Goal: Information Seeking & Learning: Learn about a topic

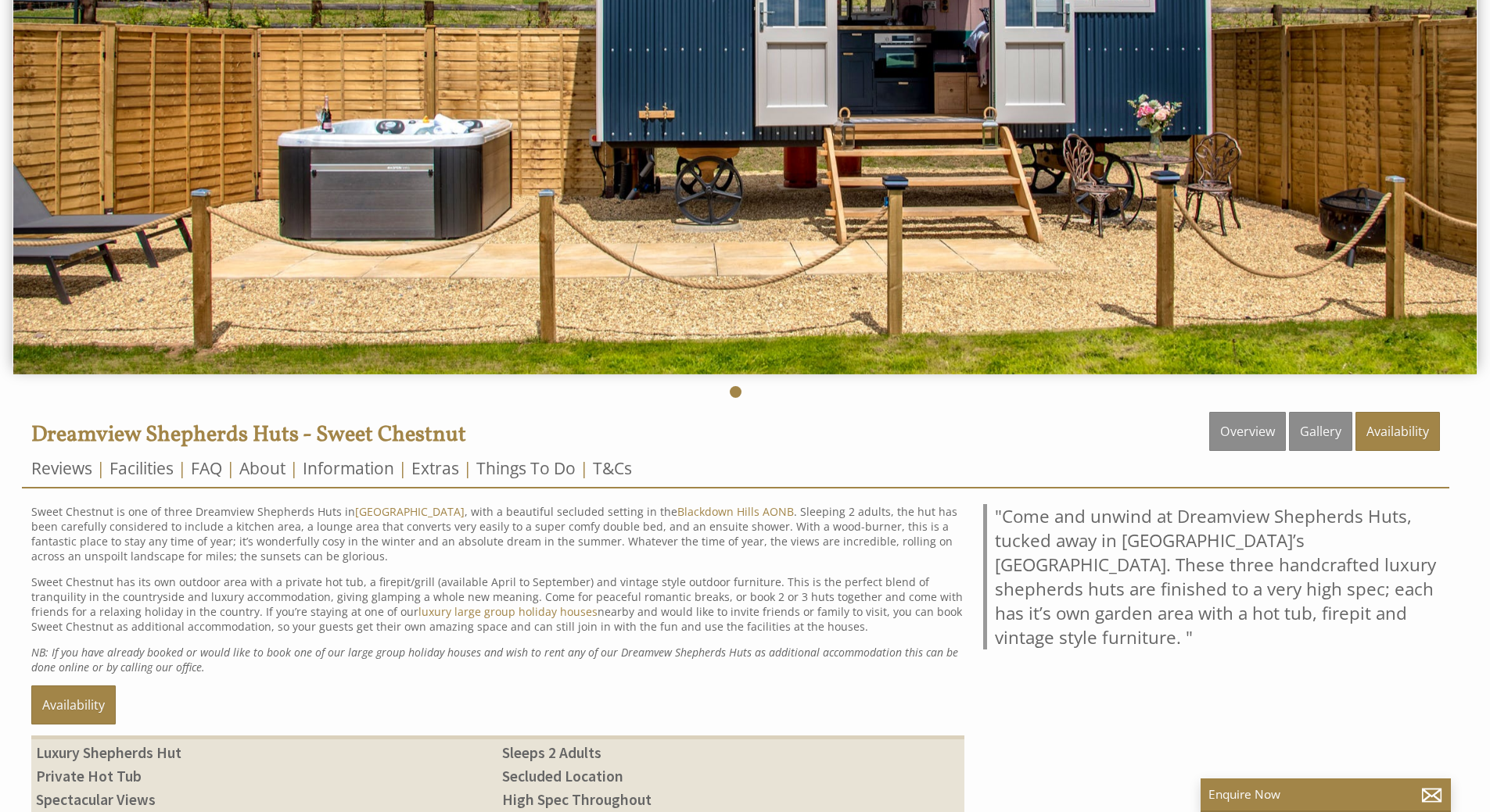
scroll to position [313, 0]
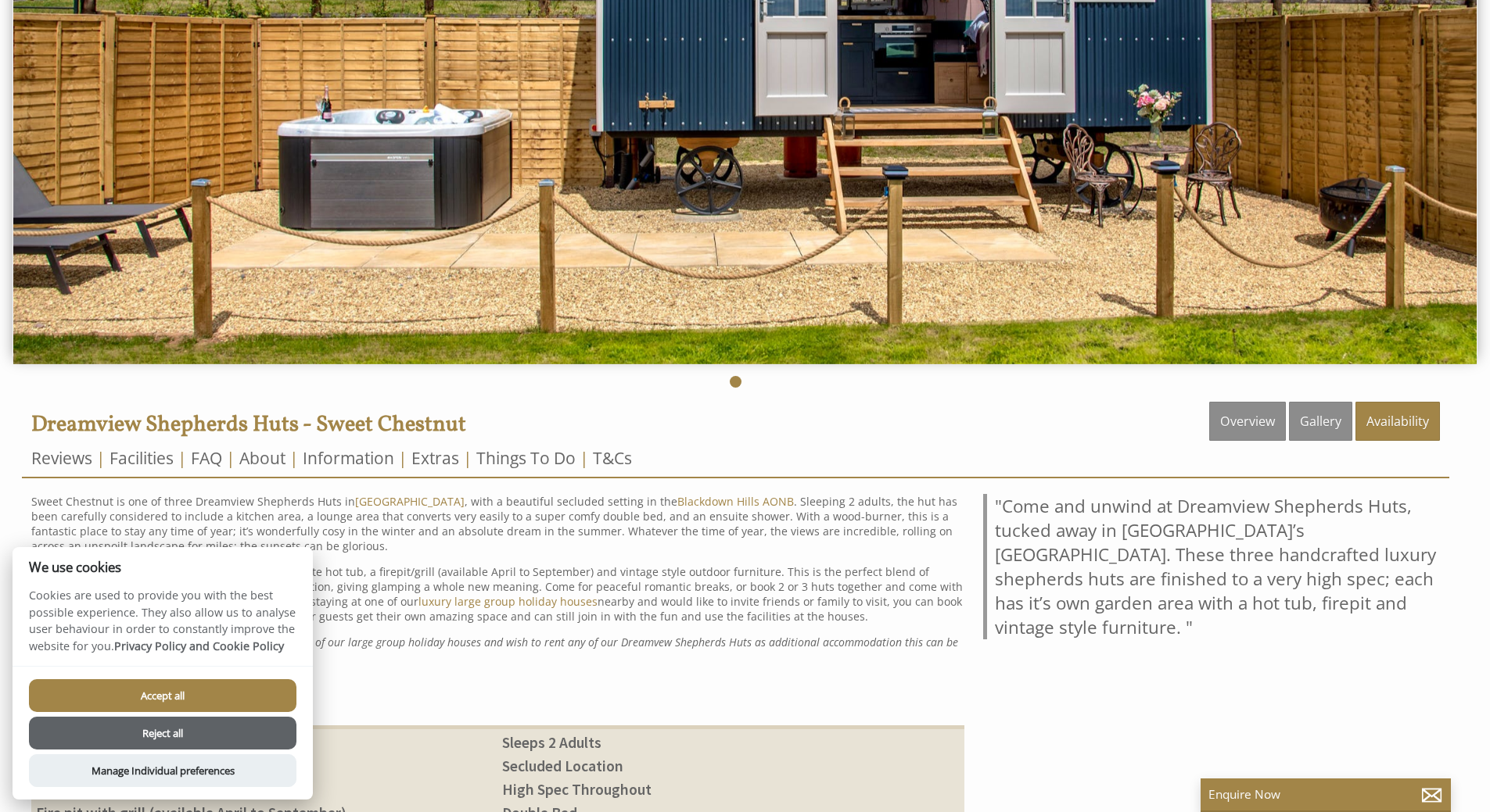
click at [135, 701] on button "Accept all" at bounding box center [163, 696] width 267 height 33
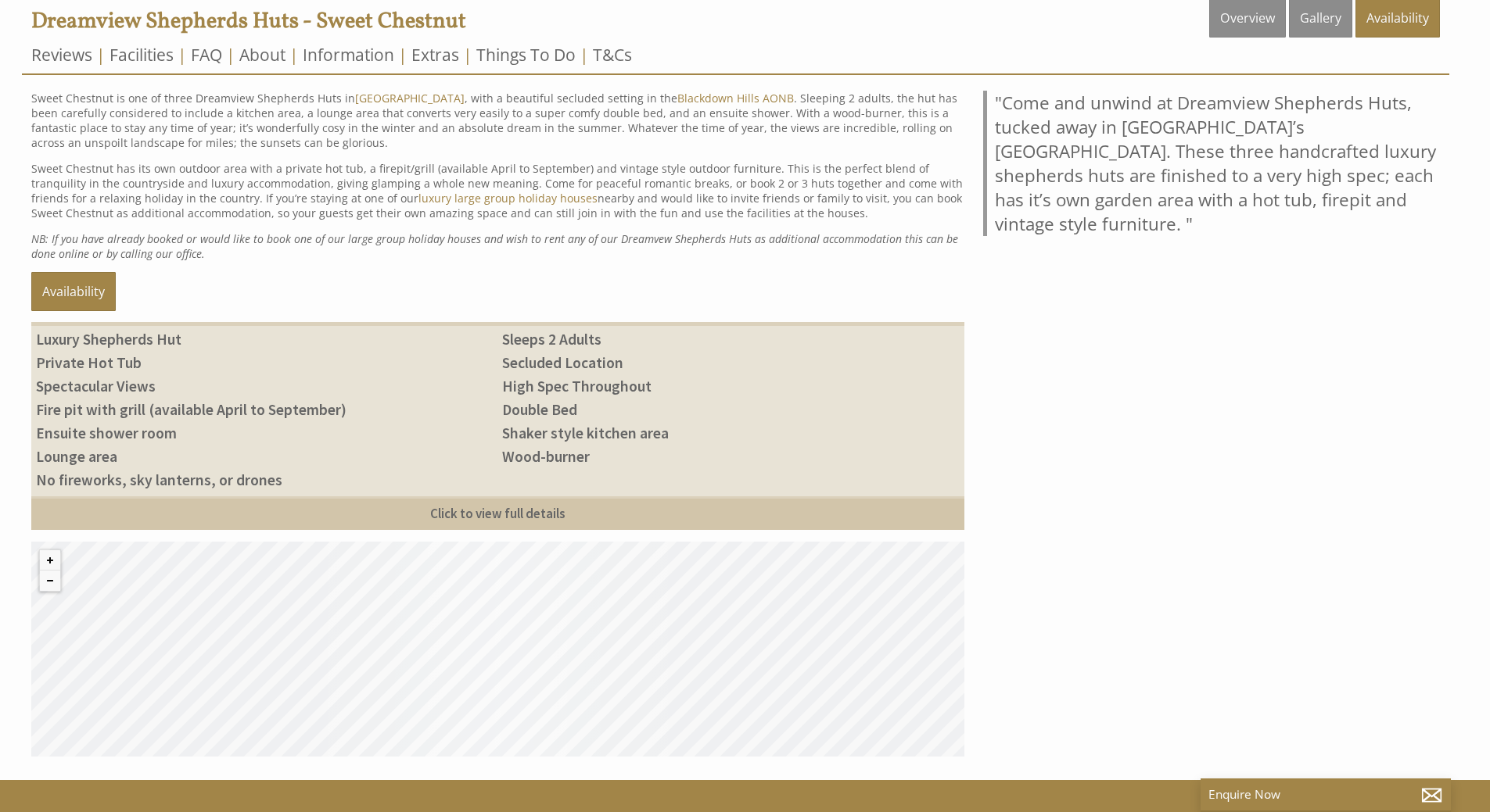
scroll to position [710, 0]
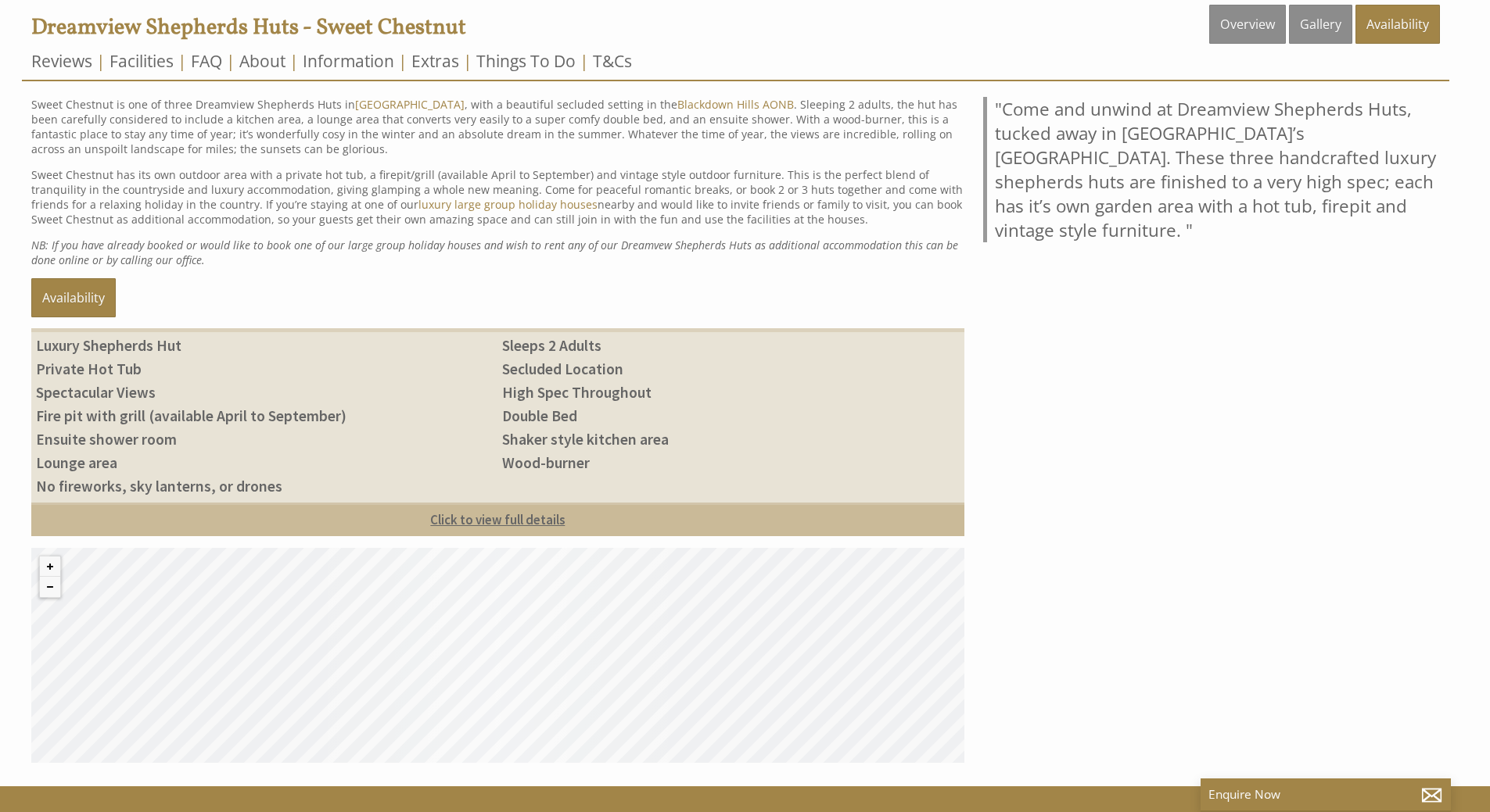
click at [499, 513] on link "Click to view full details" at bounding box center [498, 519] width 933 height 34
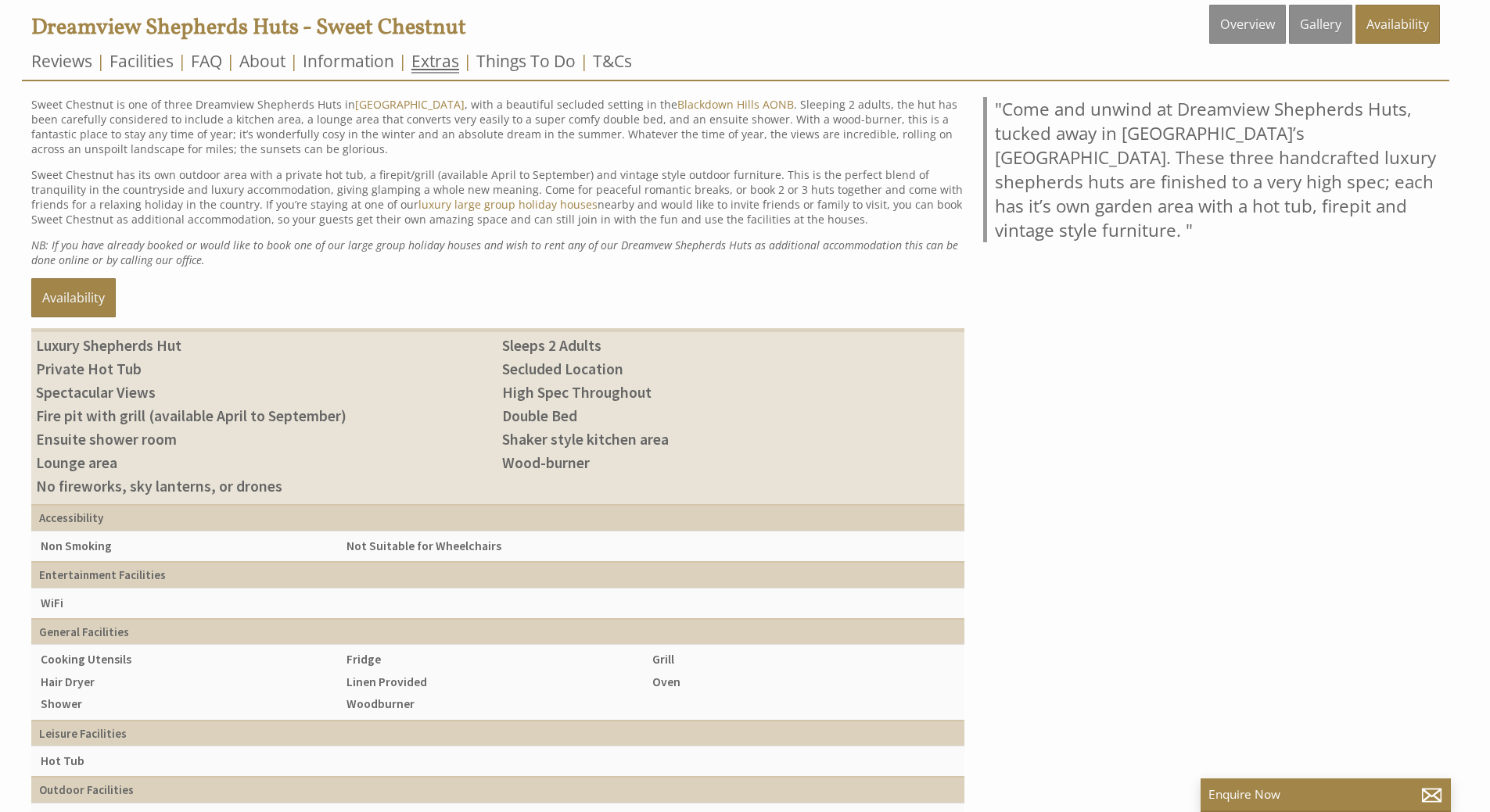
click at [436, 64] on link "Extras" at bounding box center [435, 62] width 48 height 23
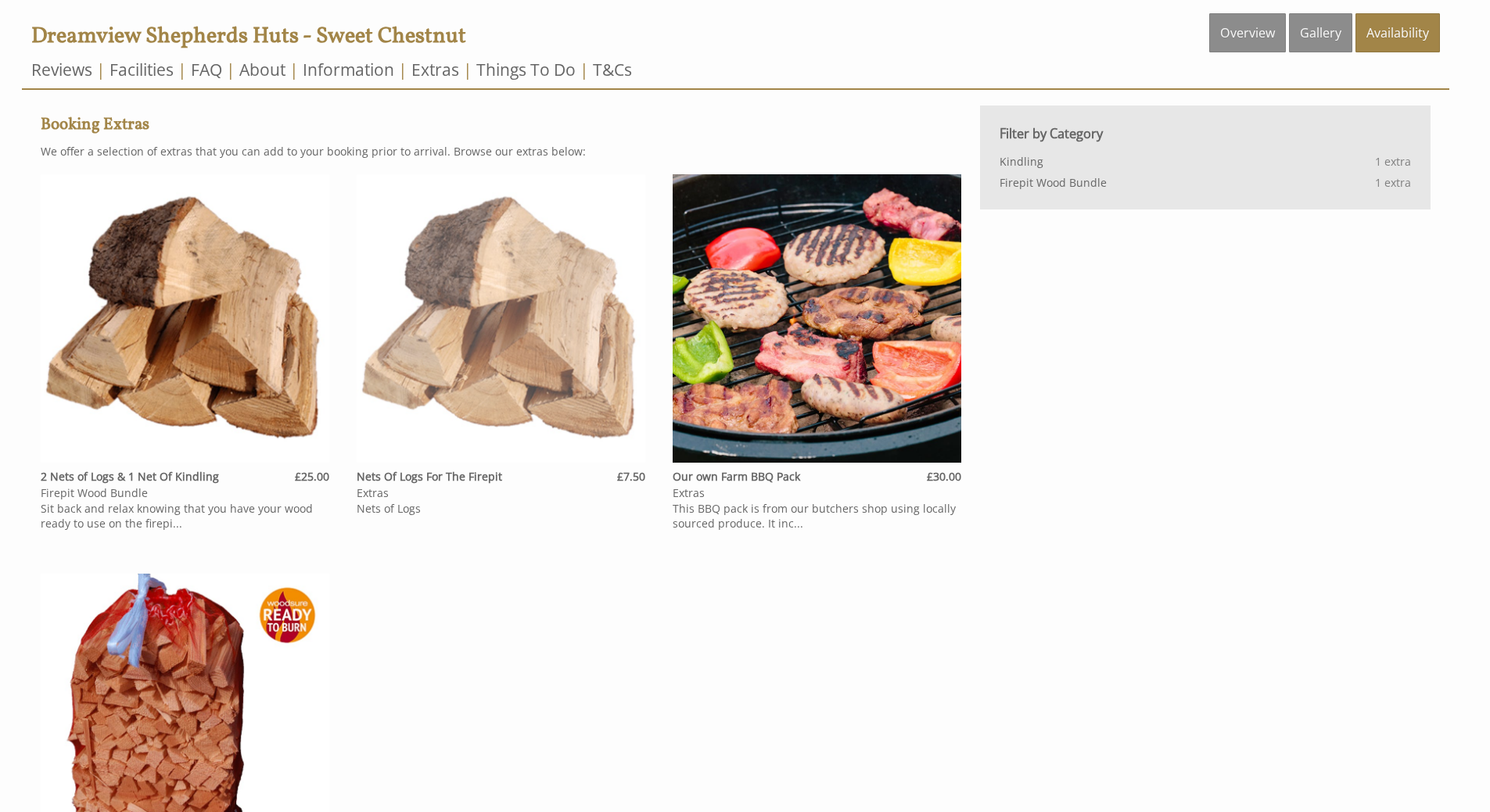
scroll to position [469, 0]
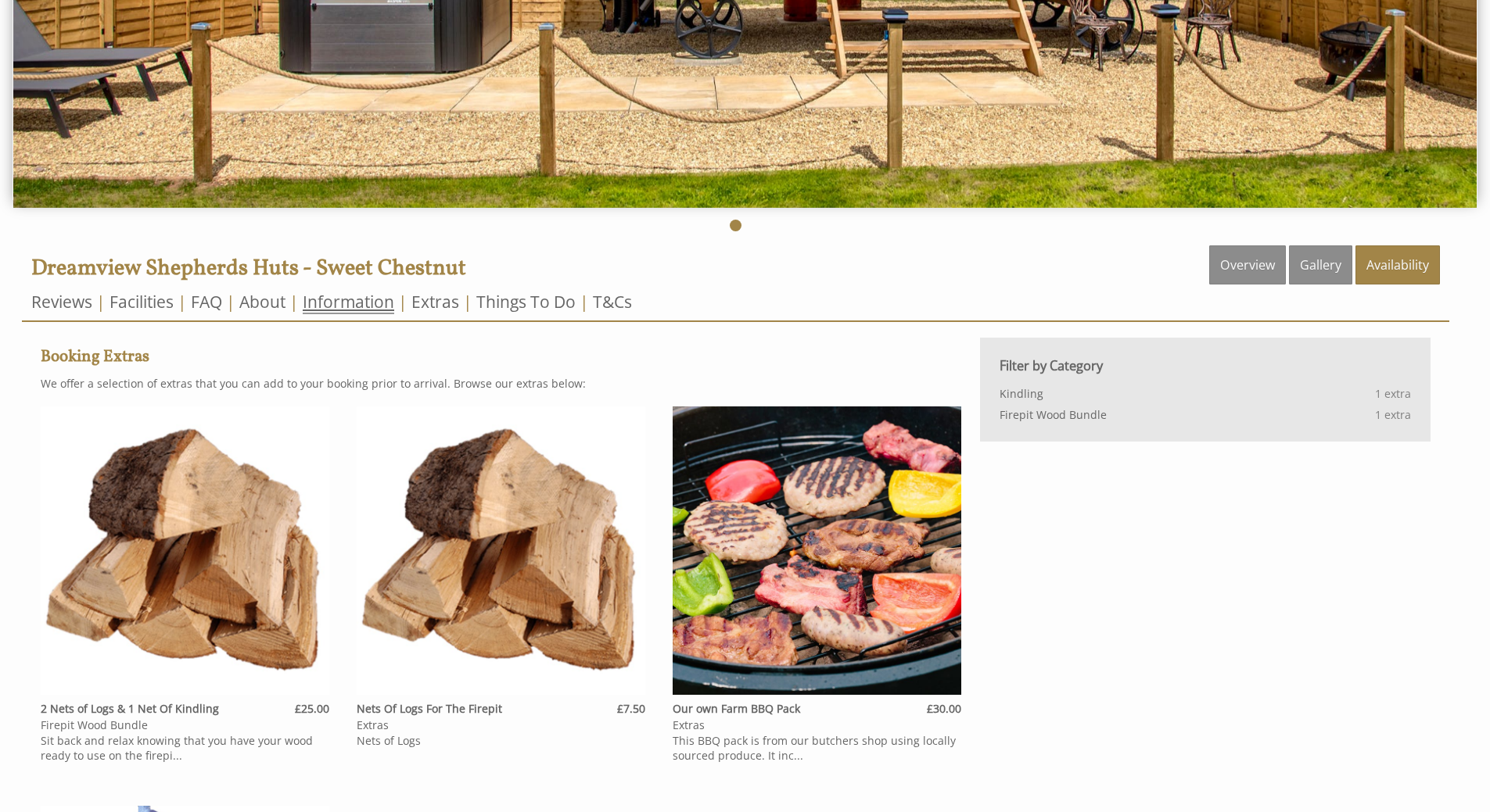
click at [366, 300] on link "Information" at bounding box center [348, 302] width 92 height 23
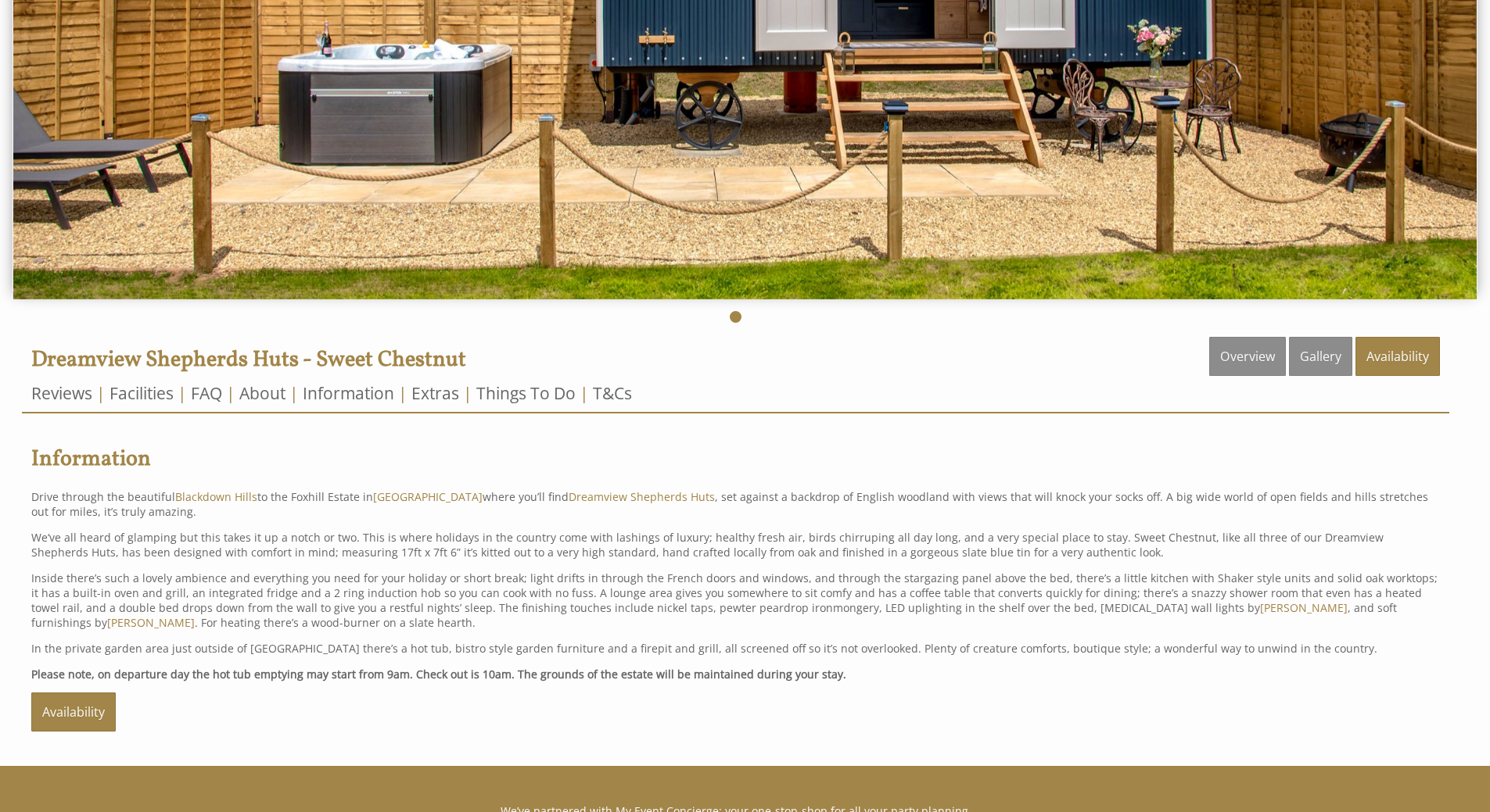
scroll to position [391, 0]
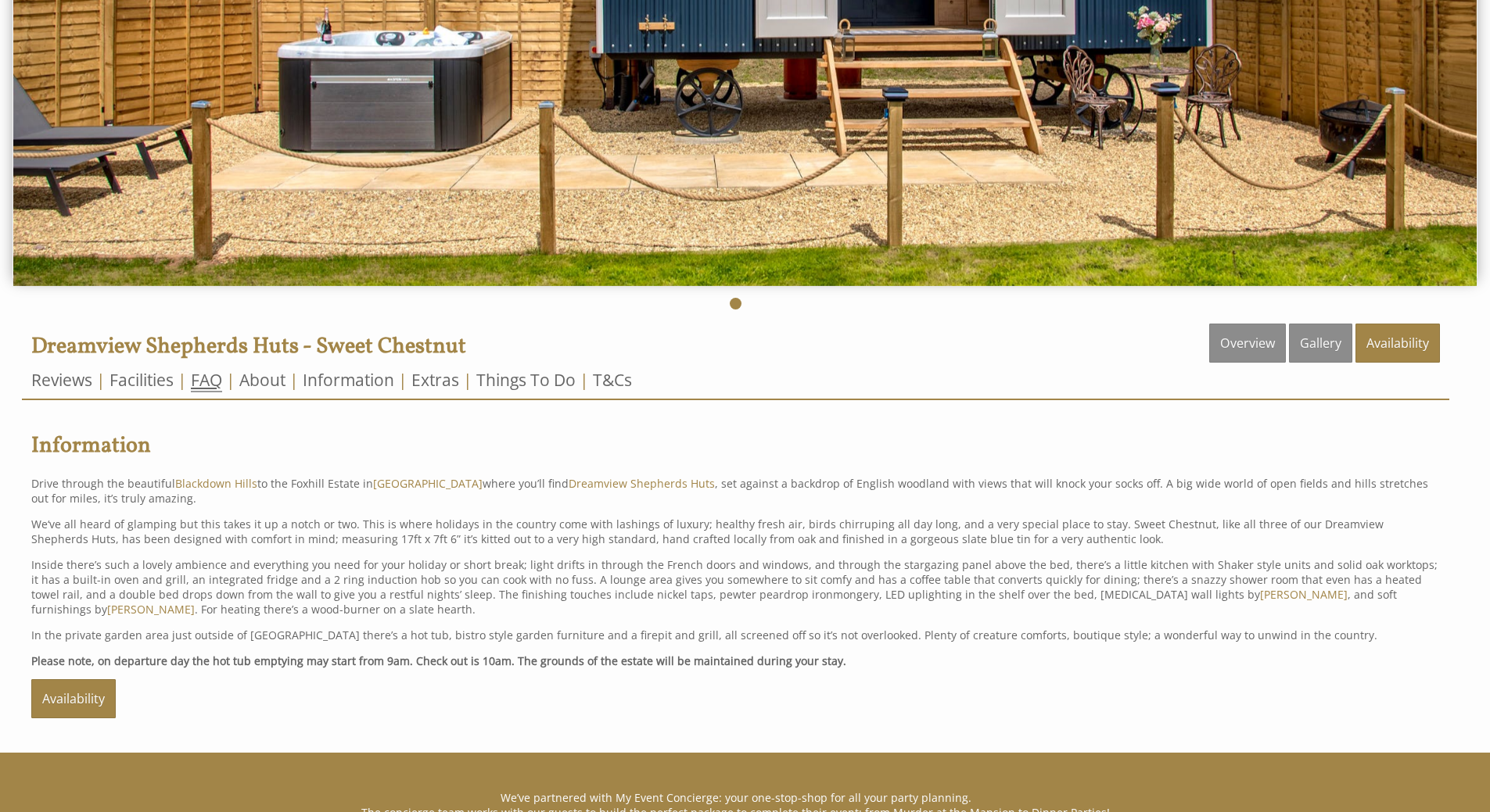
click at [209, 379] on link "FAQ" at bounding box center [206, 380] width 31 height 23
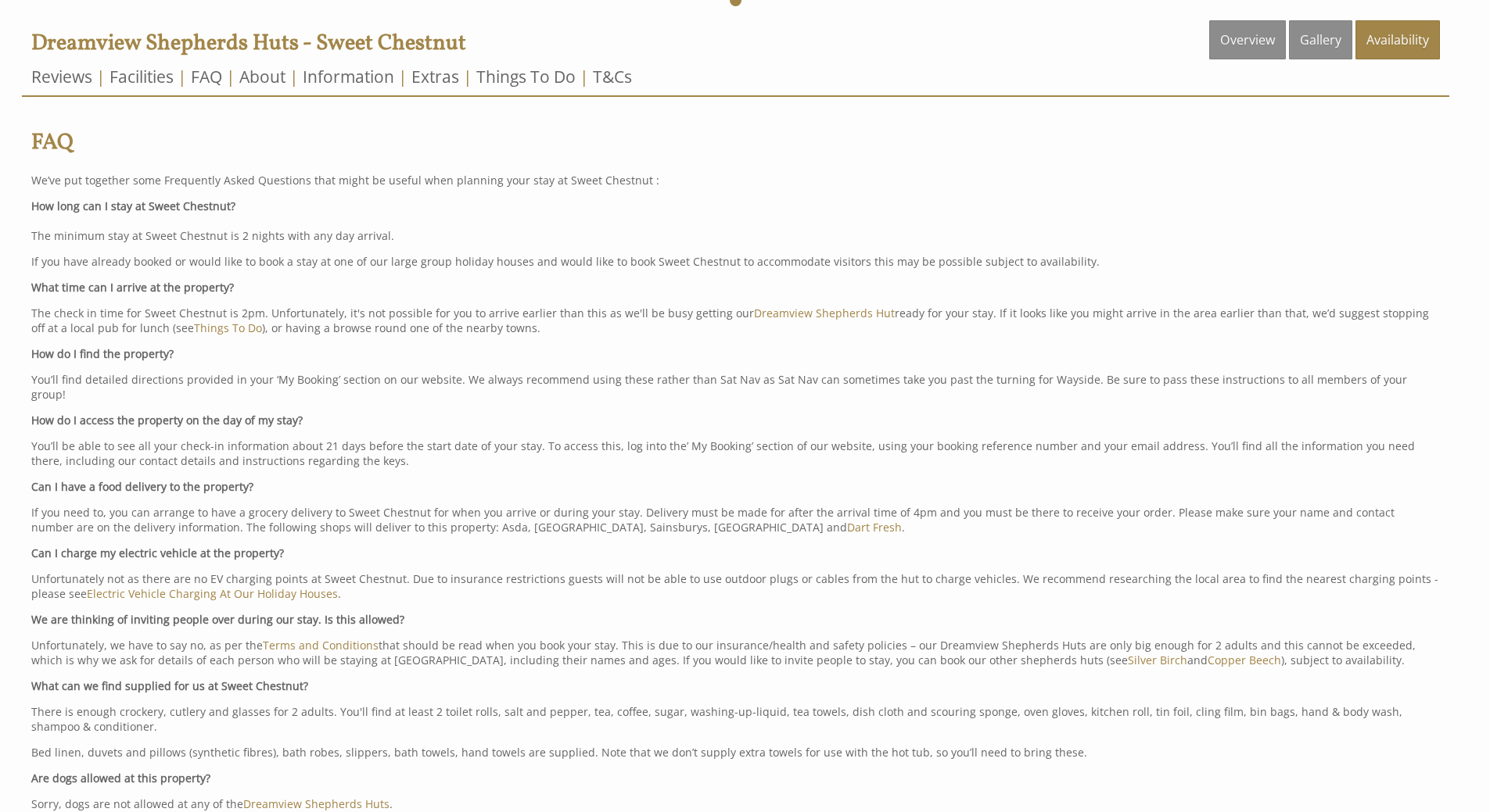
scroll to position [704, 0]
